Goal: Task Accomplishment & Management: Manage account settings

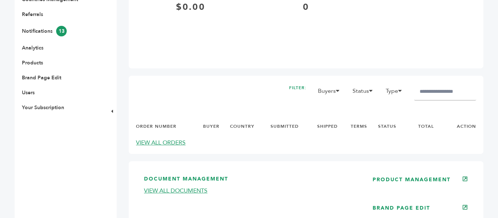
scroll to position [306, 0]
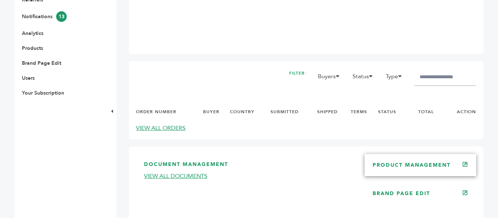
click at [431, 161] on div "PRODUCT MANAGEMENT" at bounding box center [419, 165] width 111 height 22
click at [430, 164] on link "PRODUCT MANAGEMENT" at bounding box center [411, 165] width 78 height 7
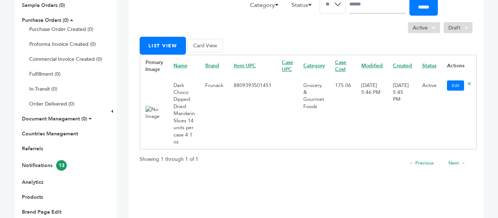
scroll to position [160, 0]
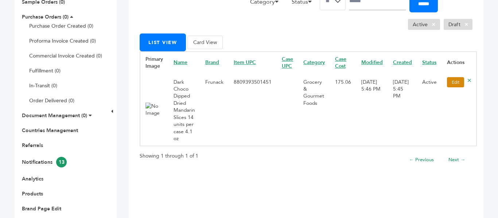
click at [451, 83] on link "Edit" at bounding box center [455, 82] width 17 height 10
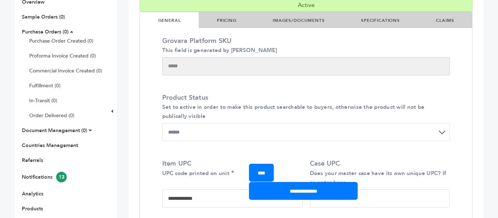
scroll to position [146, 0]
click at [304, 19] on link "IMAGES/DOCUMENTS" at bounding box center [299, 20] width 52 height 6
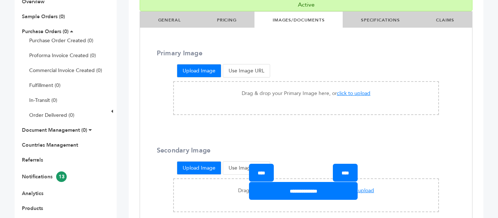
click at [203, 74] on button "Upload Image" at bounding box center [199, 70] width 44 height 13
click at [203, 69] on button "Upload Image" at bounding box center [199, 70] width 44 height 13
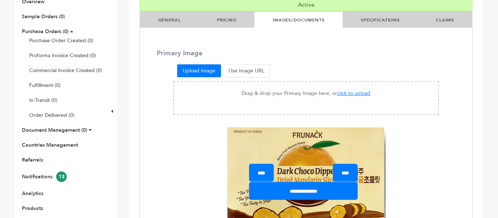
click at [426, 149] on div "Drag & drop your Primary Image here, or click to upload Enter Image URL Clear R…" at bounding box center [306, 165] width 266 height 168
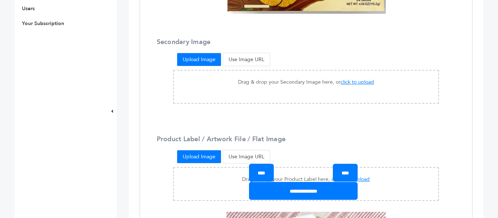
scroll to position [379, 0]
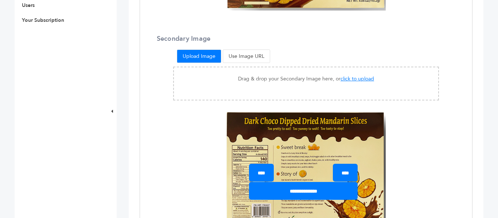
click at [402, 130] on div "Drag & drop your Secondary Image here, or click to upload Enter Image URL Clear…" at bounding box center [306, 151] width 266 height 169
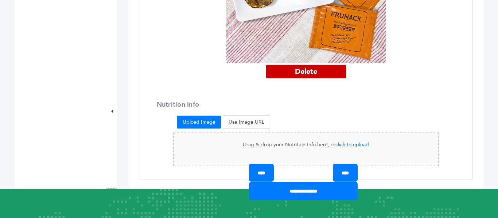
scroll to position [845, 0]
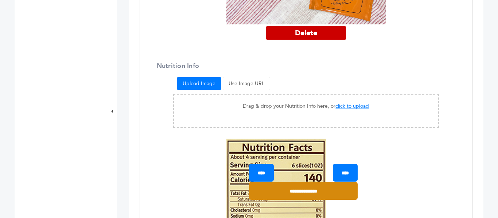
click at [303, 191] on input "**********" at bounding box center [303, 191] width 109 height 18
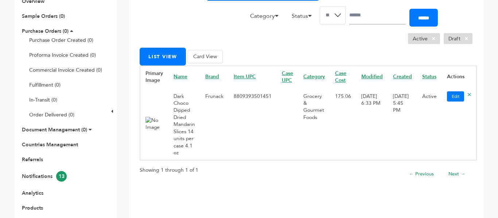
scroll to position [146, 0]
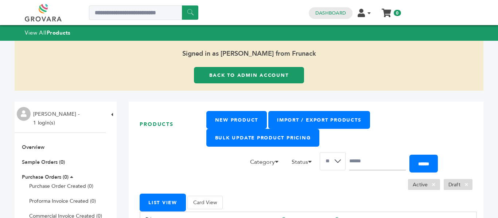
scroll to position [146, 0]
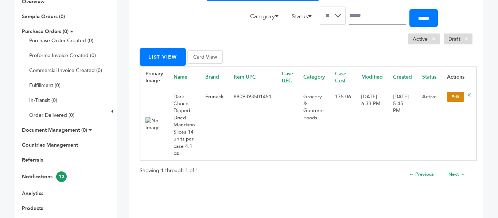
click at [448, 99] on link "Edit" at bounding box center [455, 97] width 17 height 10
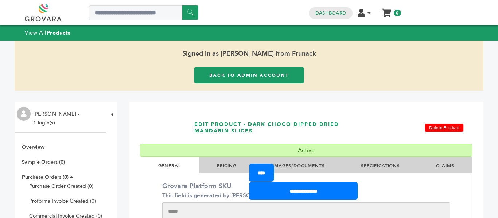
click at [322, 162] on li "IMAGES/DOCUMENTS" at bounding box center [298, 165] width 88 height 16
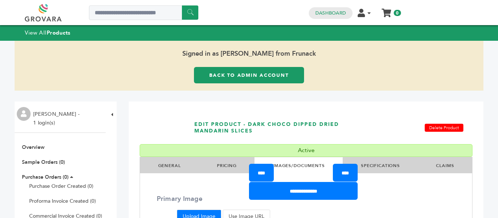
click at [378, 124] on div "EDIT PRODUCT - Dark Choco Dipped Dried Mandarin Slices Delete Product" at bounding box center [306, 127] width 333 height 33
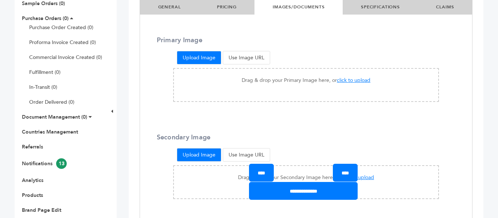
scroll to position [160, 0]
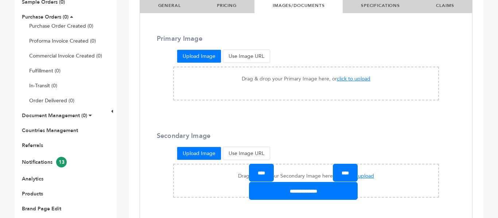
click at [213, 59] on button "Upload Image" at bounding box center [199, 56] width 44 height 13
click at [209, 58] on button "Upload Image" at bounding box center [199, 56] width 44 height 13
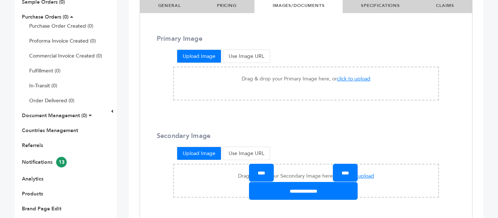
click at [209, 58] on button "Upload Image" at bounding box center [199, 56] width 44 height 13
click at [345, 78] on span "click to upload" at bounding box center [354, 78] width 34 height 7
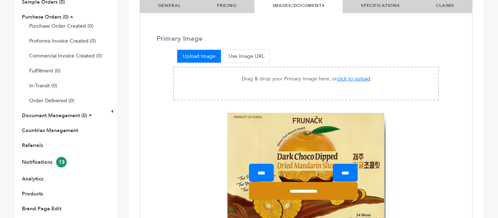
click at [336, 192] on input "**********" at bounding box center [303, 191] width 109 height 18
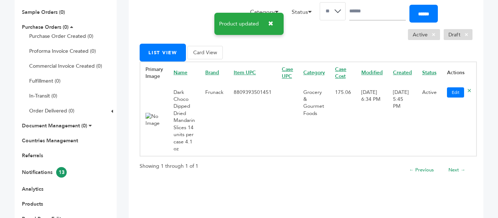
scroll to position [160, 0]
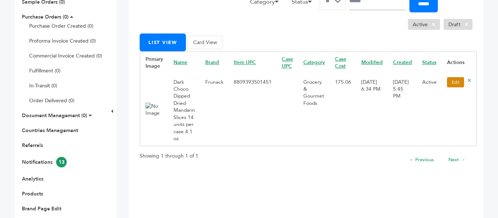
click at [450, 85] on link "Edit" at bounding box center [455, 82] width 17 height 10
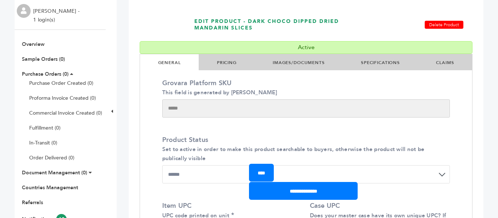
scroll to position [102, 0]
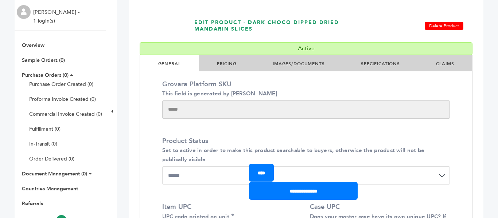
click at [316, 62] on link "IMAGES/DOCUMENTS" at bounding box center [299, 64] width 52 height 6
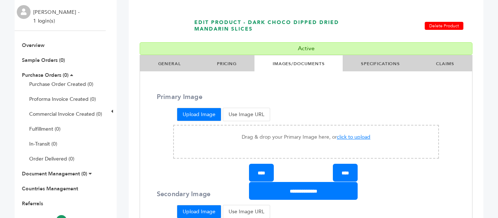
click at [402, 106] on div "Upload Image Use Image URL" at bounding box center [306, 114] width 266 height 21
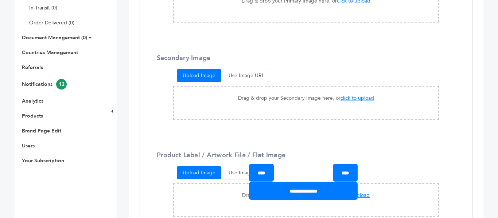
scroll to position [248, 0]
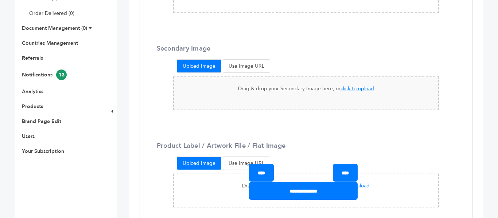
click at [341, 91] on span "click to upload" at bounding box center [357, 88] width 34 height 7
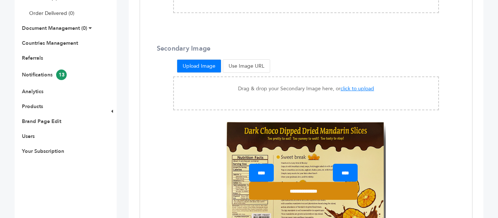
click at [301, 192] on input "**********" at bounding box center [303, 191] width 109 height 18
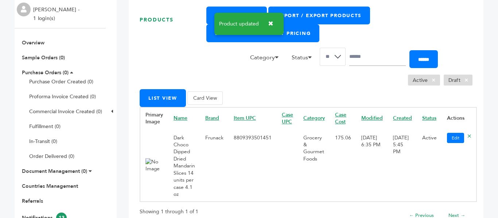
scroll to position [117, 0]
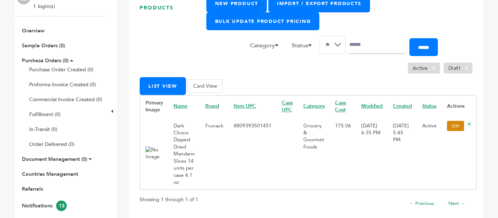
click at [447, 126] on link "Edit" at bounding box center [455, 126] width 17 height 10
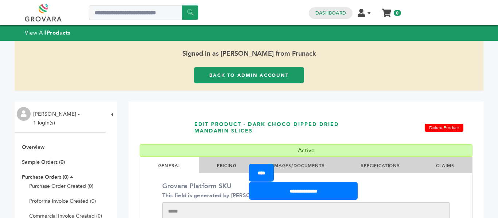
click at [316, 161] on li "IMAGES/DOCUMENTS" at bounding box center [298, 165] width 88 height 16
click at [313, 163] on link "IMAGES/DOCUMENTS" at bounding box center [299, 166] width 52 height 6
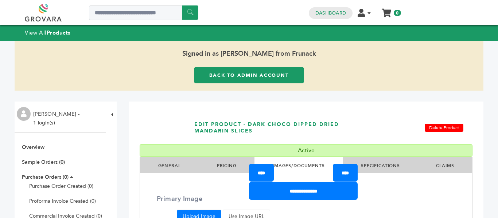
click at [301, 160] on li "IMAGES/DOCUMENTS" at bounding box center [298, 165] width 88 height 16
click at [306, 166] on div "**** ****" at bounding box center [303, 173] width 109 height 18
click at [339, 139] on h1 "EDIT PRODUCT - Dark Choco Dipped Dried Mandarin Slices" at bounding box center [277, 127] width 167 height 33
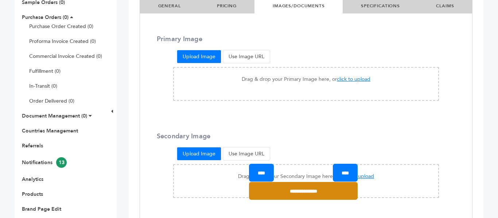
scroll to position [160, 0]
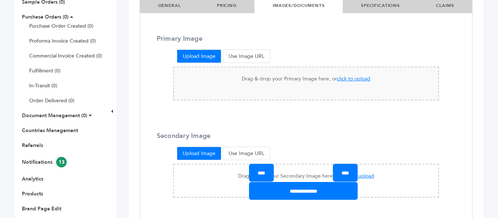
click at [339, 78] on span "click to upload" at bounding box center [354, 78] width 34 height 7
click at [346, 80] on span "click to upload" at bounding box center [354, 78] width 34 height 7
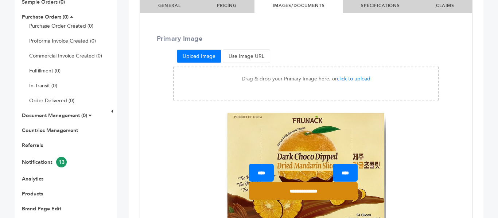
click at [319, 190] on input "**********" at bounding box center [303, 191] width 109 height 18
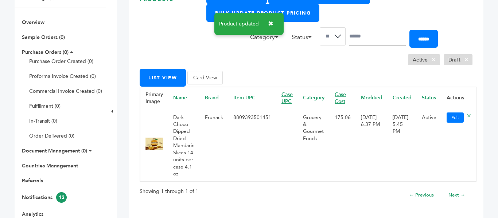
scroll to position [131, 0]
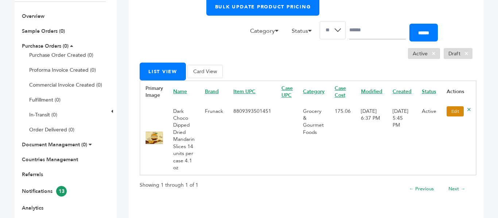
click at [449, 115] on link "Edit" at bounding box center [454, 111] width 17 height 10
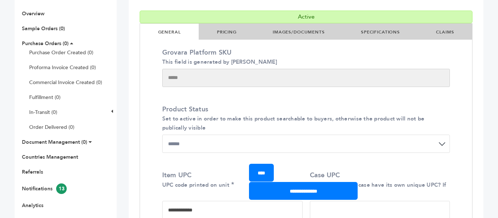
scroll to position [146, 0]
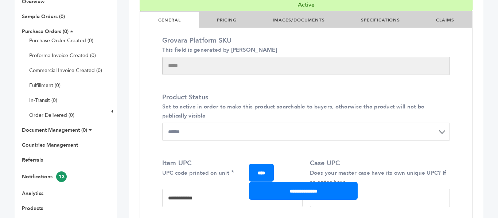
click at [300, 25] on li "IMAGES/DOCUMENTS" at bounding box center [298, 20] width 88 height 16
click at [297, 20] on link "IMAGES/DOCUMENTS" at bounding box center [299, 20] width 52 height 6
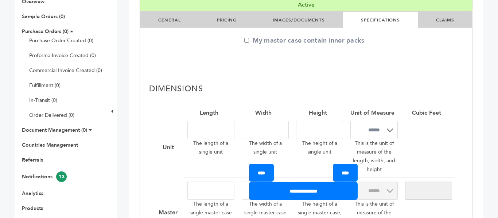
click at [309, 22] on link "IMAGES/DOCUMENTS" at bounding box center [299, 20] width 52 height 6
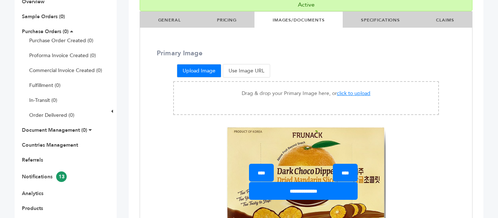
click at [251, 53] on div "Primary Image Upload Image Use Image URL Drag & drop your Primary Image here, o…" at bounding box center [306, 156] width 332 height 214
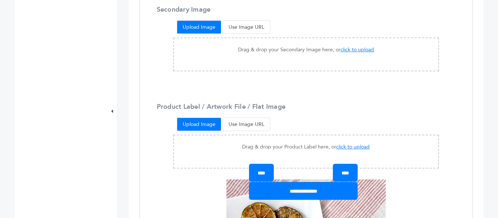
scroll to position [423, 0]
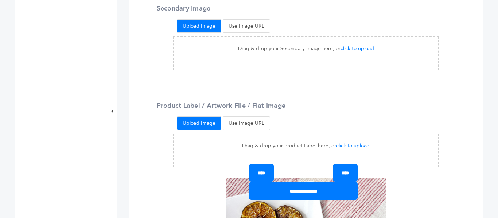
click at [206, 28] on button "Upload Image" at bounding box center [199, 25] width 44 height 13
click at [344, 47] on span "click to upload" at bounding box center [357, 48] width 34 height 7
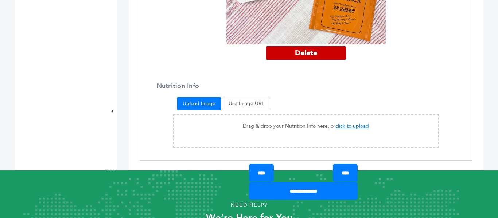
scroll to position [845, 0]
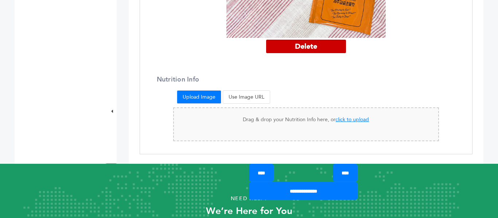
click at [352, 120] on span "click to upload" at bounding box center [352, 119] width 34 height 7
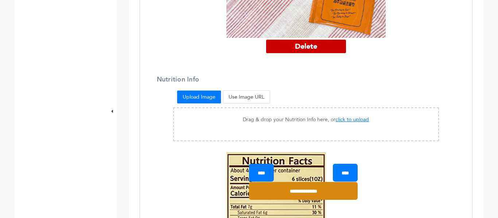
click at [311, 196] on input "**********" at bounding box center [303, 191] width 109 height 18
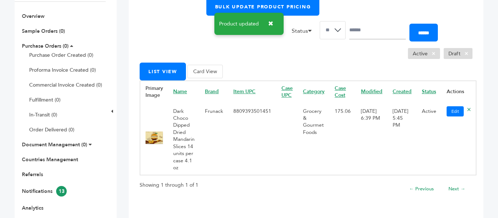
scroll to position [146, 0]
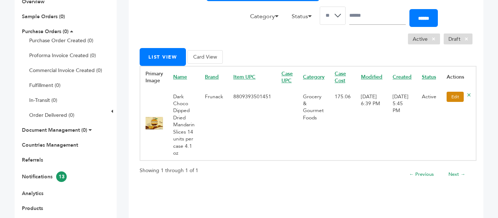
click at [452, 98] on link "Edit" at bounding box center [454, 97] width 17 height 10
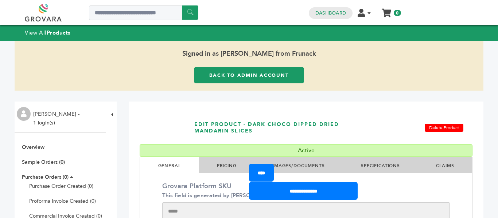
click at [312, 163] on link "IMAGES/DOCUMENTS" at bounding box center [299, 166] width 52 height 6
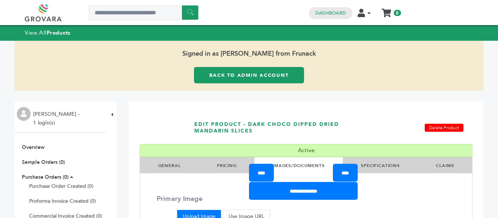
click at [353, 121] on h1 "EDIT PRODUCT - Dark Choco Dipped Dried Mandarin Slices" at bounding box center [277, 127] width 167 height 33
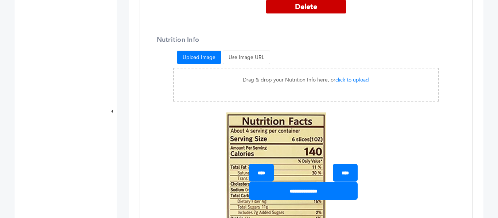
scroll to position [918, 0]
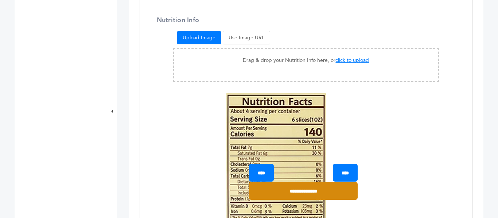
click at [349, 191] on input "**********" at bounding box center [303, 191] width 109 height 18
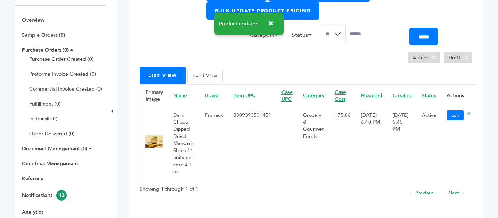
scroll to position [146, 0]
